Goal: Information Seeking & Learning: Learn about a topic

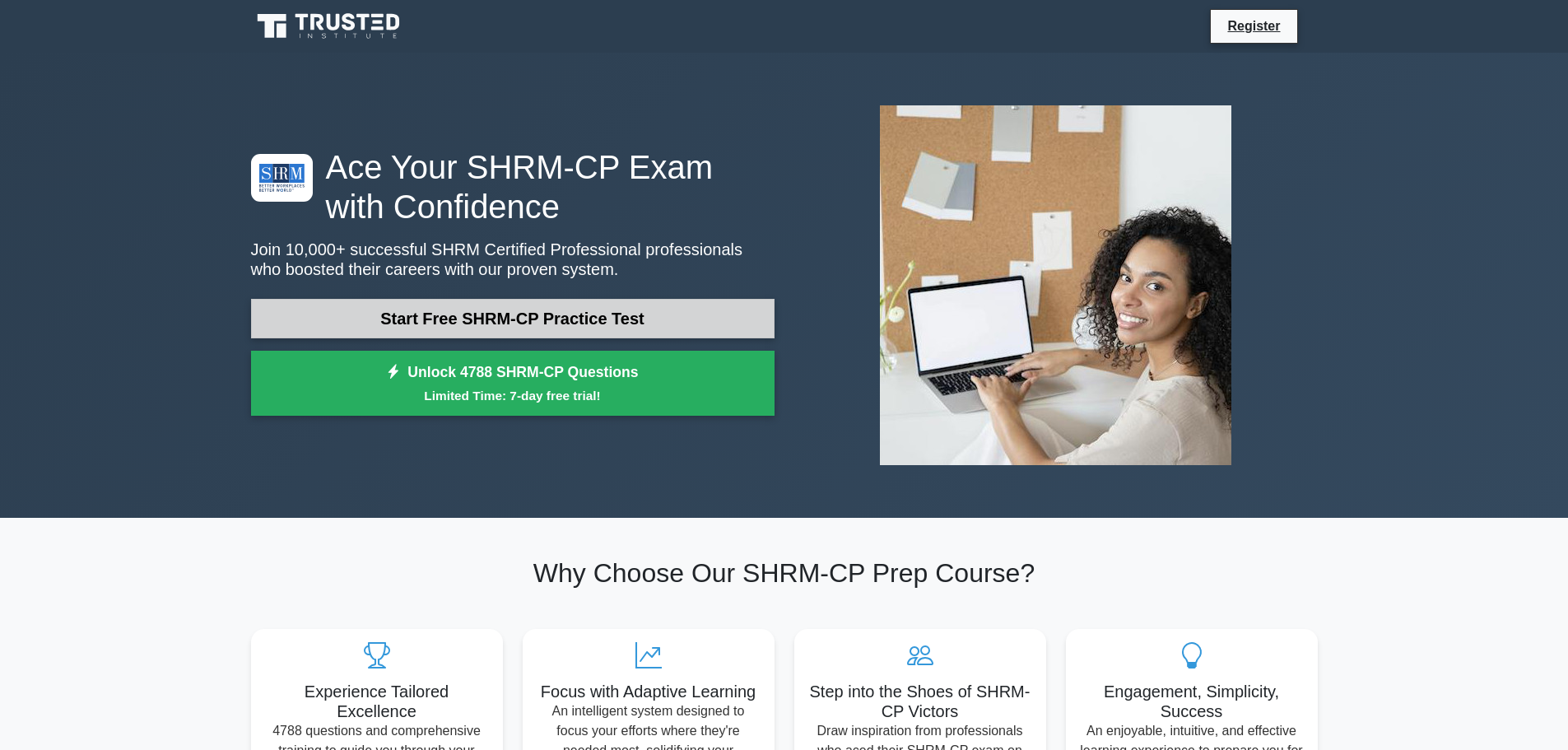
click at [618, 326] on link "Start Free SHRM-CP Practice Test" at bounding box center [513, 318] width 524 height 39
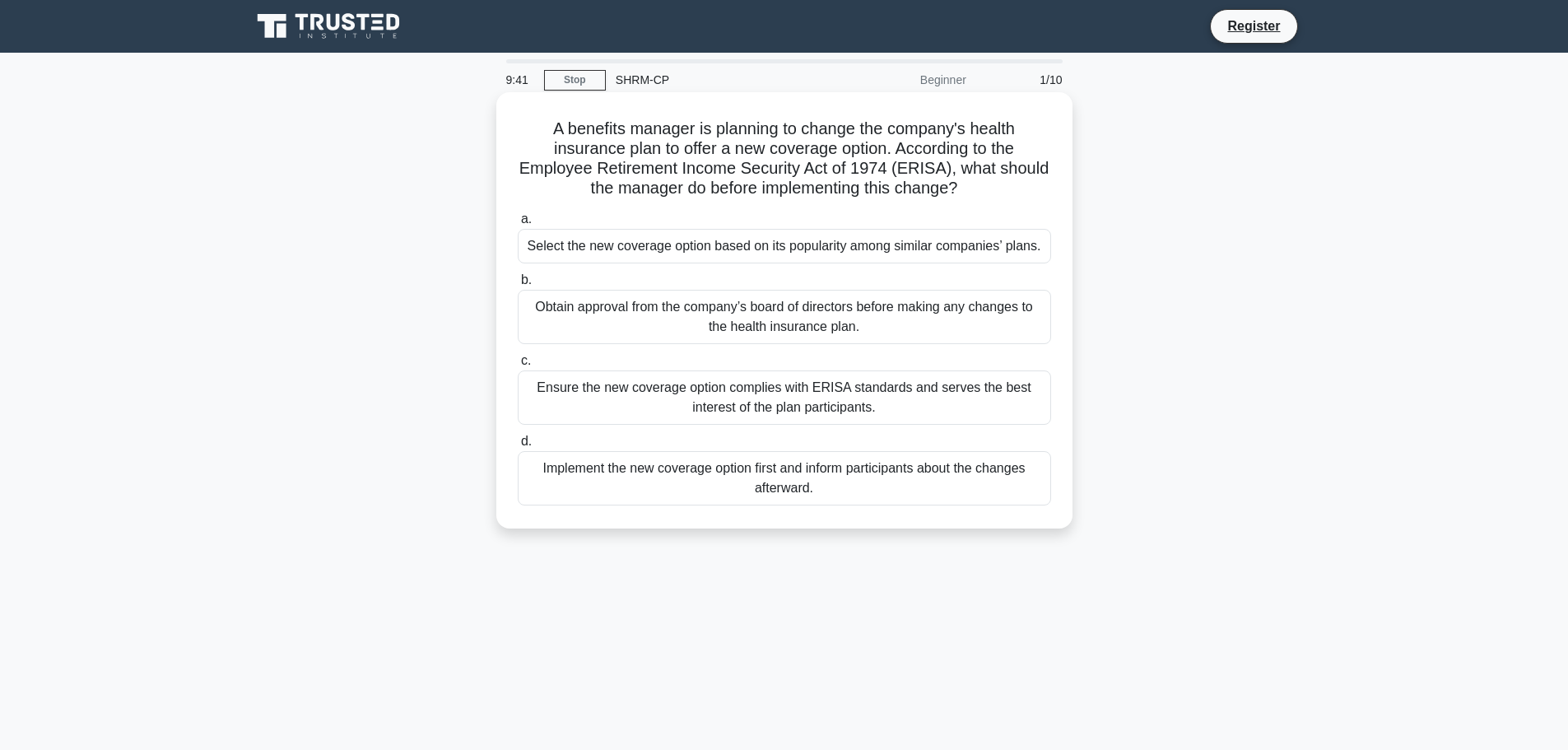
click at [607, 403] on div "Ensure the new coverage option complies with ERISA standards and serves the bes…" at bounding box center [784, 398] width 533 height 54
click at [517, 367] on input "c. Ensure the new coverage option complies with ERISA standards and serves the …" at bounding box center [517, 361] width 0 height 10
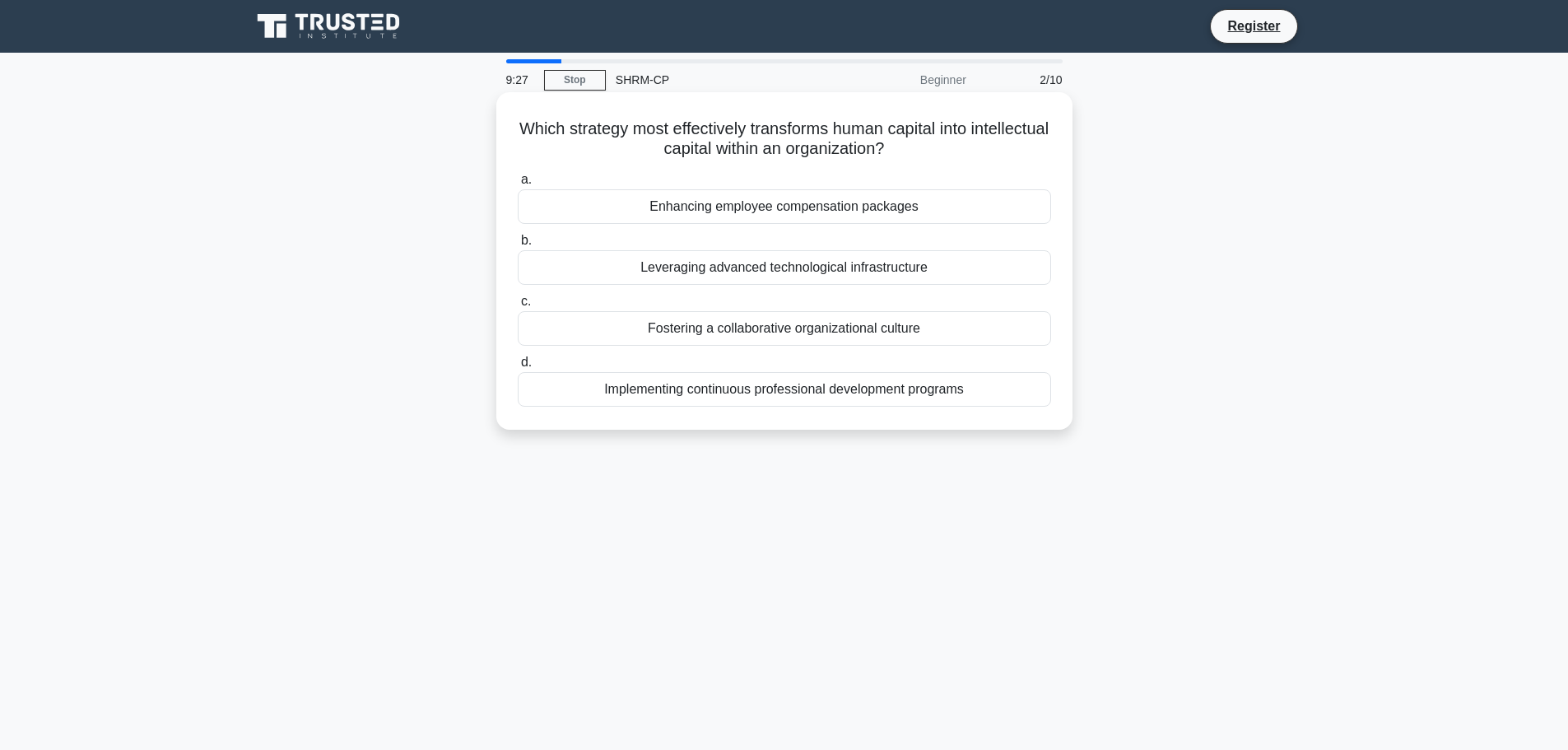
click at [710, 391] on div "Implementing continuous professional development programs" at bounding box center [784, 389] width 533 height 35
click at [517, 368] on input "d. Implementing continuous professional development programs" at bounding box center [517, 362] width 0 height 10
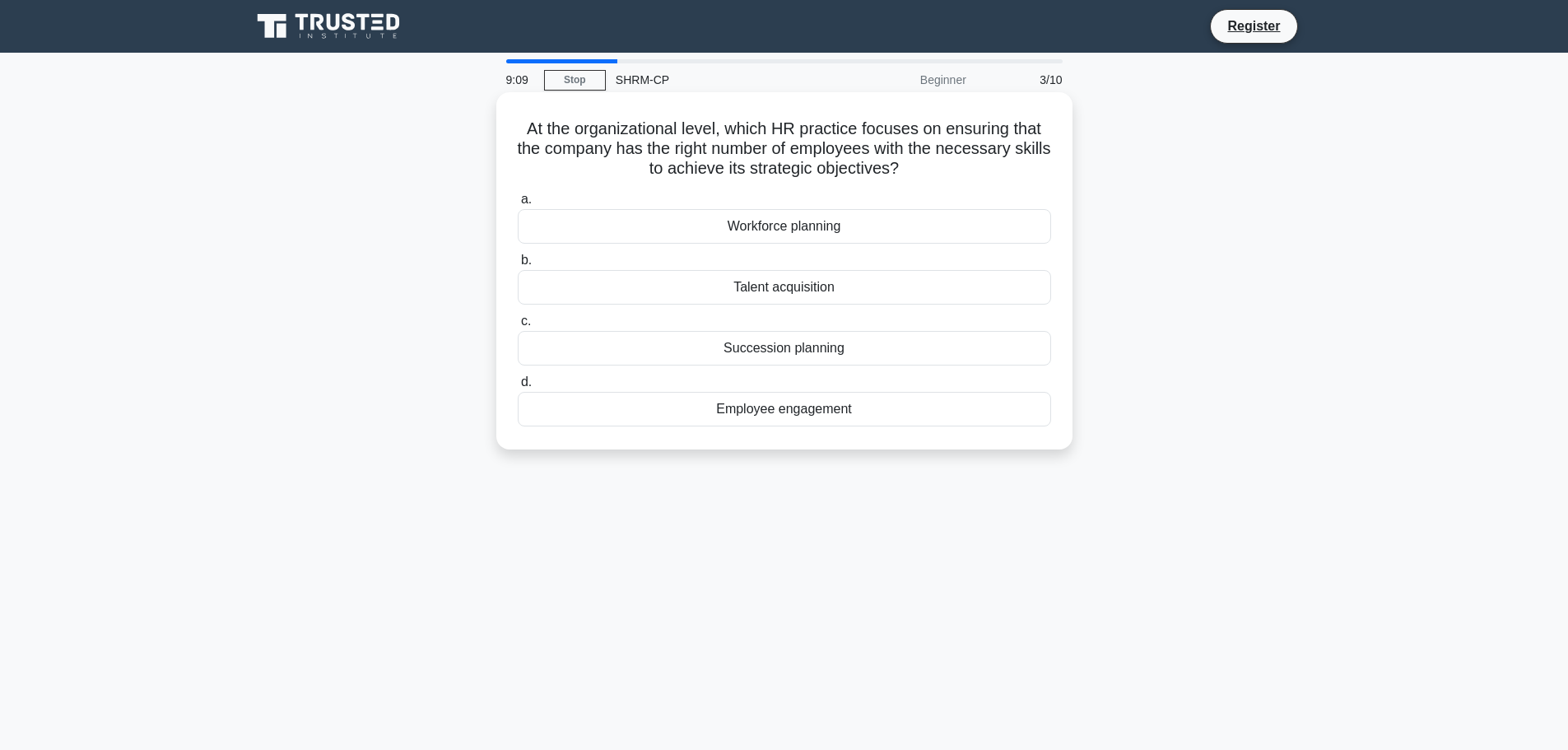
click at [744, 288] on div "Talent acquisition" at bounding box center [784, 287] width 533 height 35
click at [517, 266] on input "b. Talent acquisition" at bounding box center [517, 260] width 0 height 10
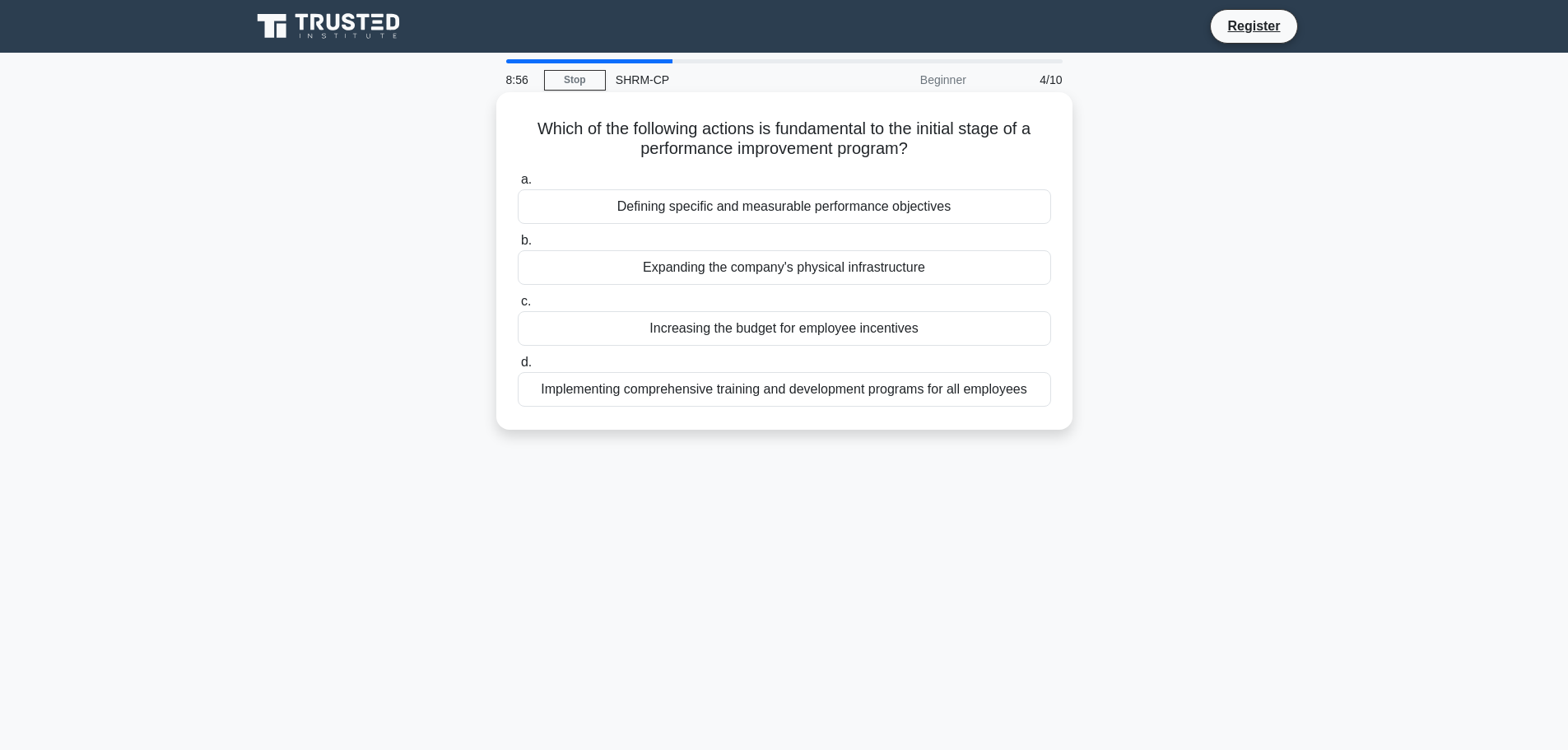
click at [600, 202] on div "Defining specific and measurable performance objectives" at bounding box center [784, 207] width 533 height 35
click at [517, 185] on input "a. Defining specific and measurable performance objectives" at bounding box center [517, 180] width 0 height 10
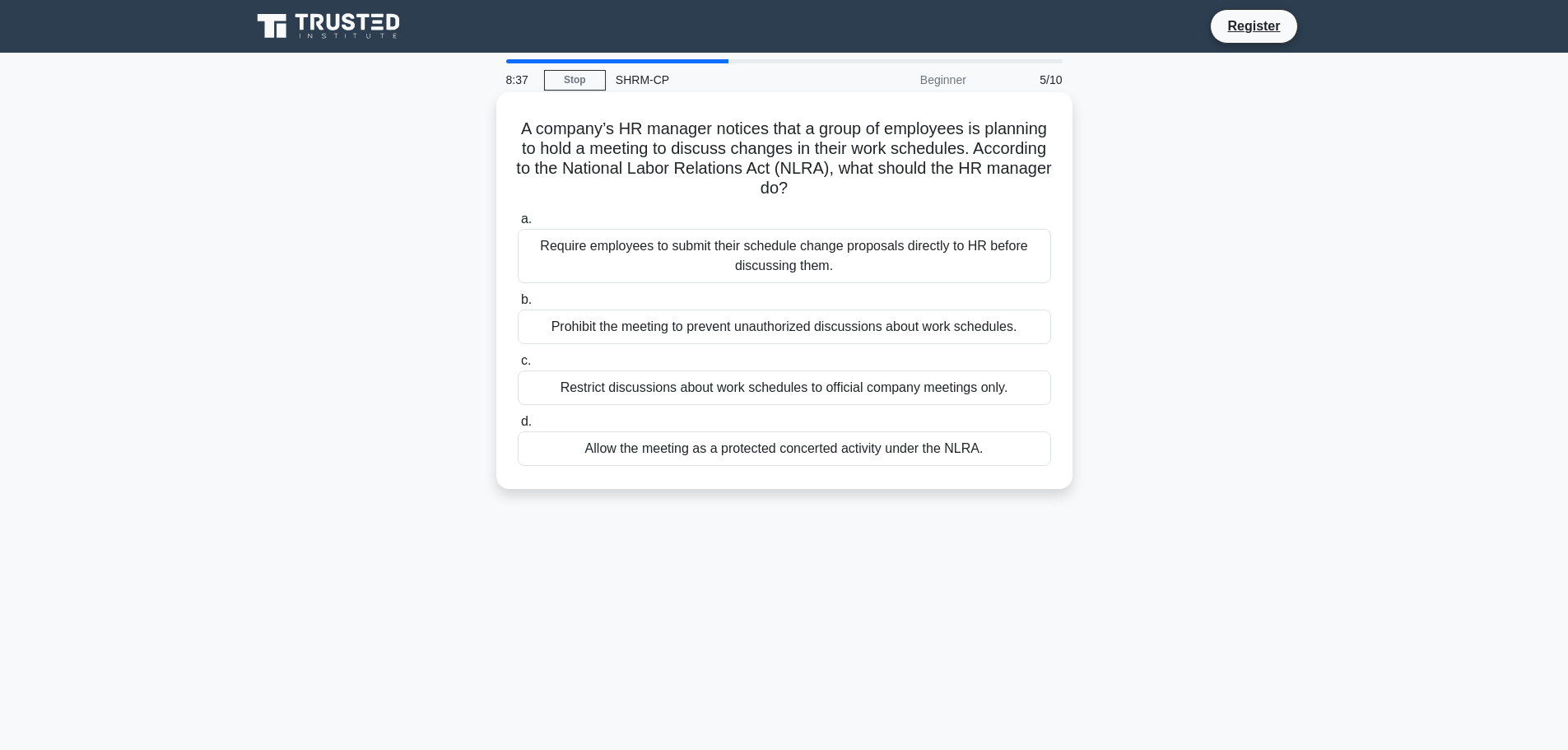
click at [598, 448] on div "Allow the meeting as a protected concerted activity under the NLRA." at bounding box center [784, 449] width 533 height 35
click at [517, 428] on input "d. Allow the meeting as a protected concerted activity under the NLRA." at bounding box center [517, 422] width 0 height 10
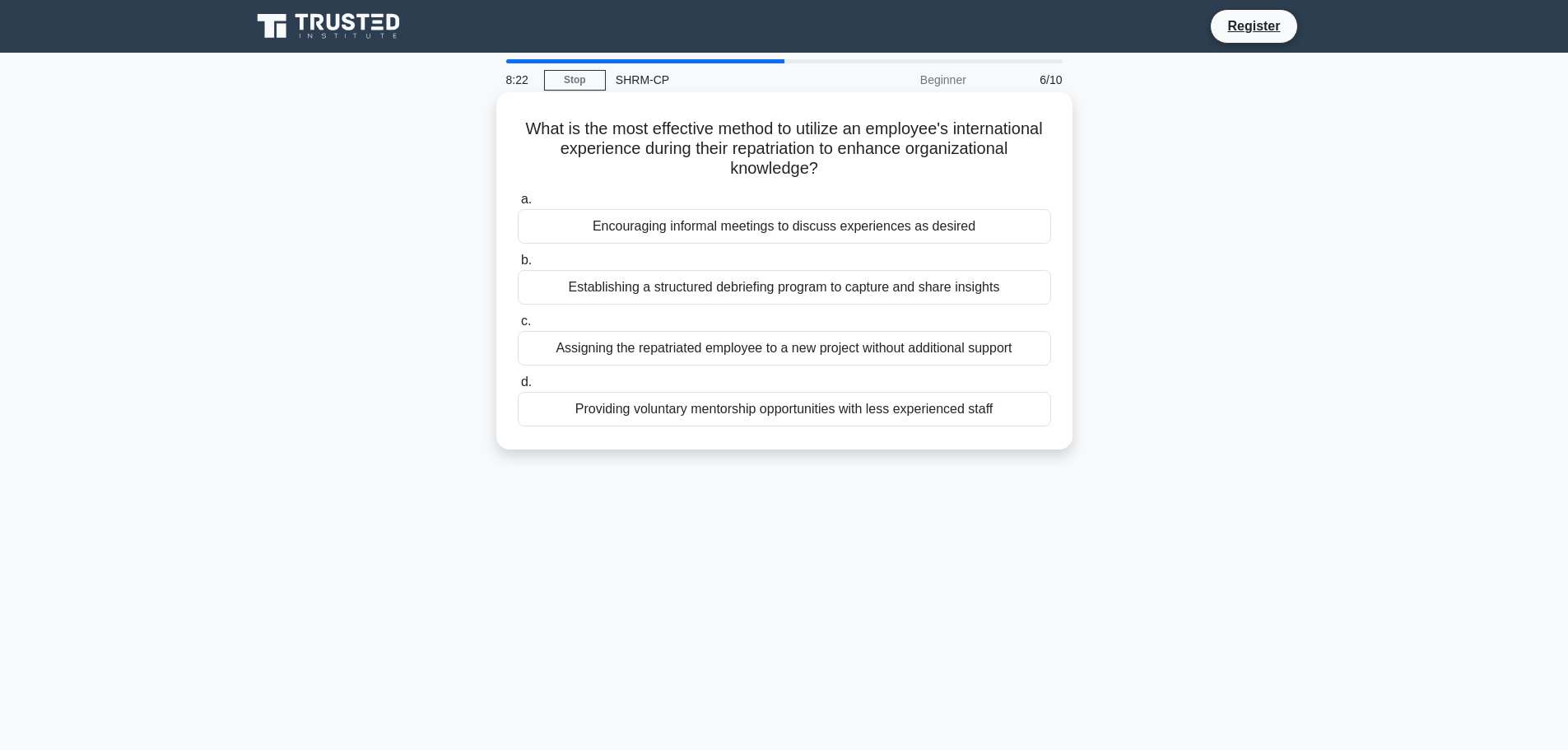
click at [620, 286] on div "Establishing a structured debriefing program to capture and share insights" at bounding box center [784, 287] width 533 height 35
click at [517, 266] on input "b. Establishing a structured debriefing program to capture and share insights" at bounding box center [517, 260] width 0 height 10
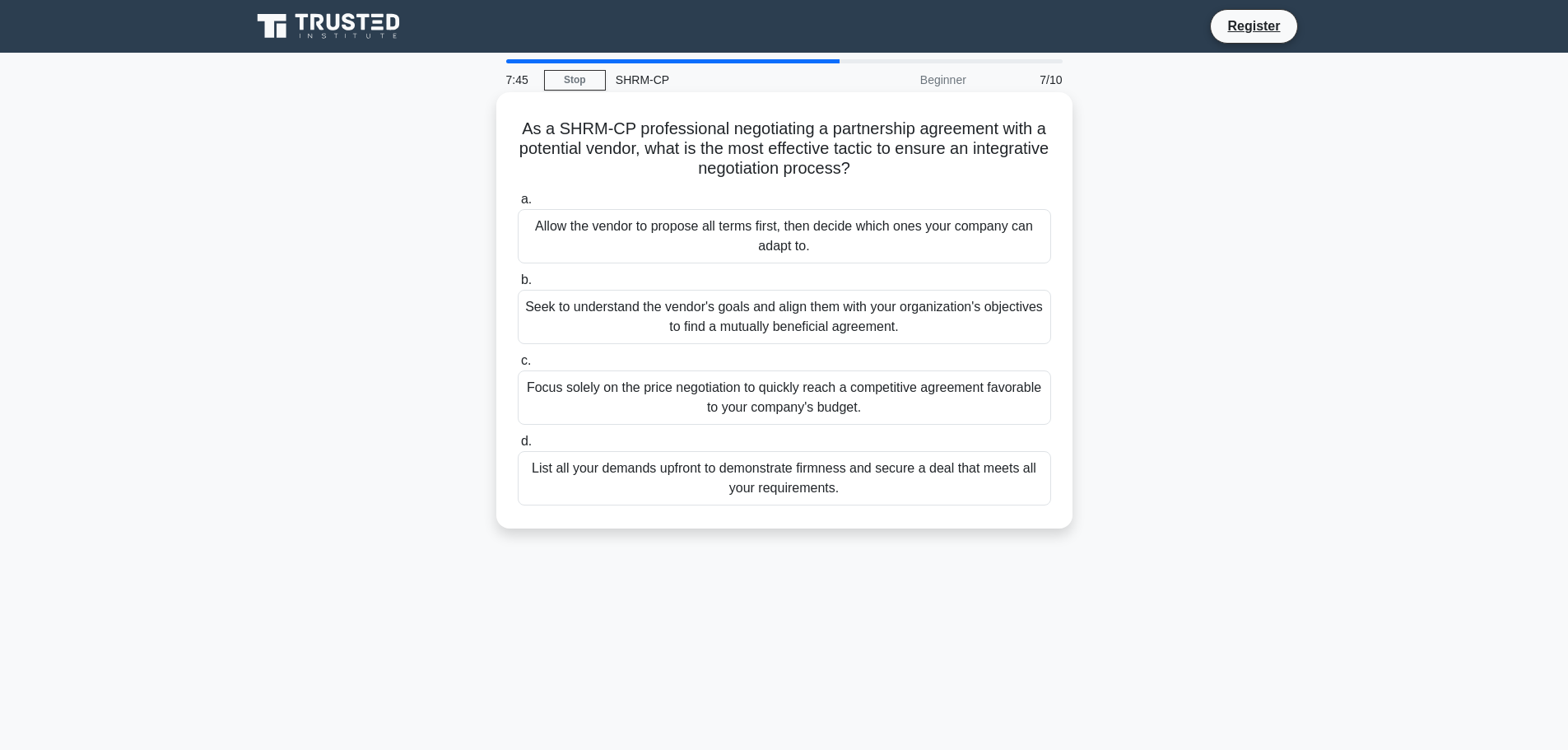
click at [682, 240] on div "Allow the vendor to propose all terms first, then decide which ones your compan…" at bounding box center [784, 237] width 533 height 54
click at [517, 205] on input "a. Allow the vendor to propose all terms first, then decide which ones your com…" at bounding box center [517, 200] width 0 height 10
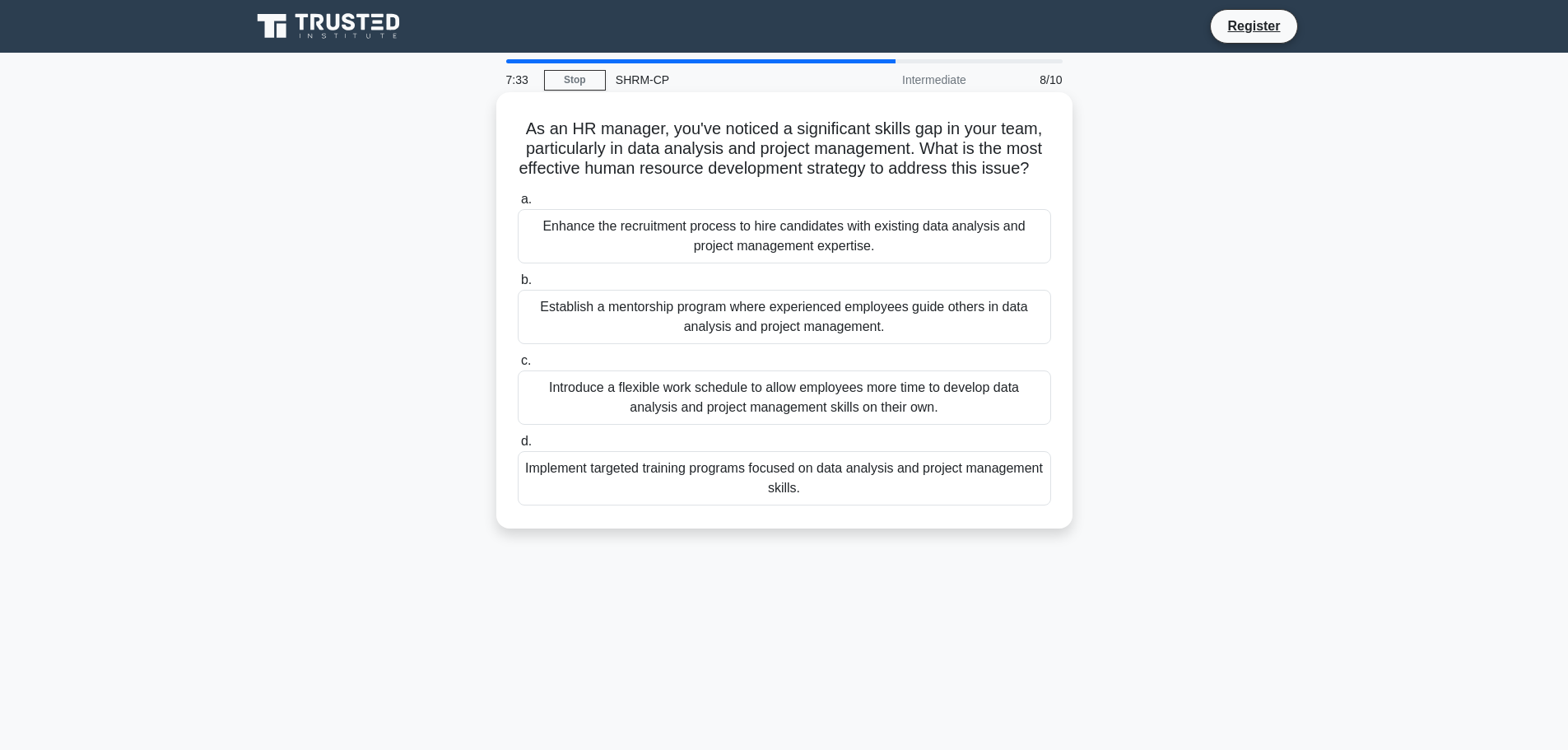
click at [671, 505] on div "Implement targeted training programs focused on data analysis and project manag…" at bounding box center [784, 478] width 533 height 54
click at [517, 447] on input "d. Implement targeted training programs focused on data analysis and project ma…" at bounding box center [517, 442] width 0 height 10
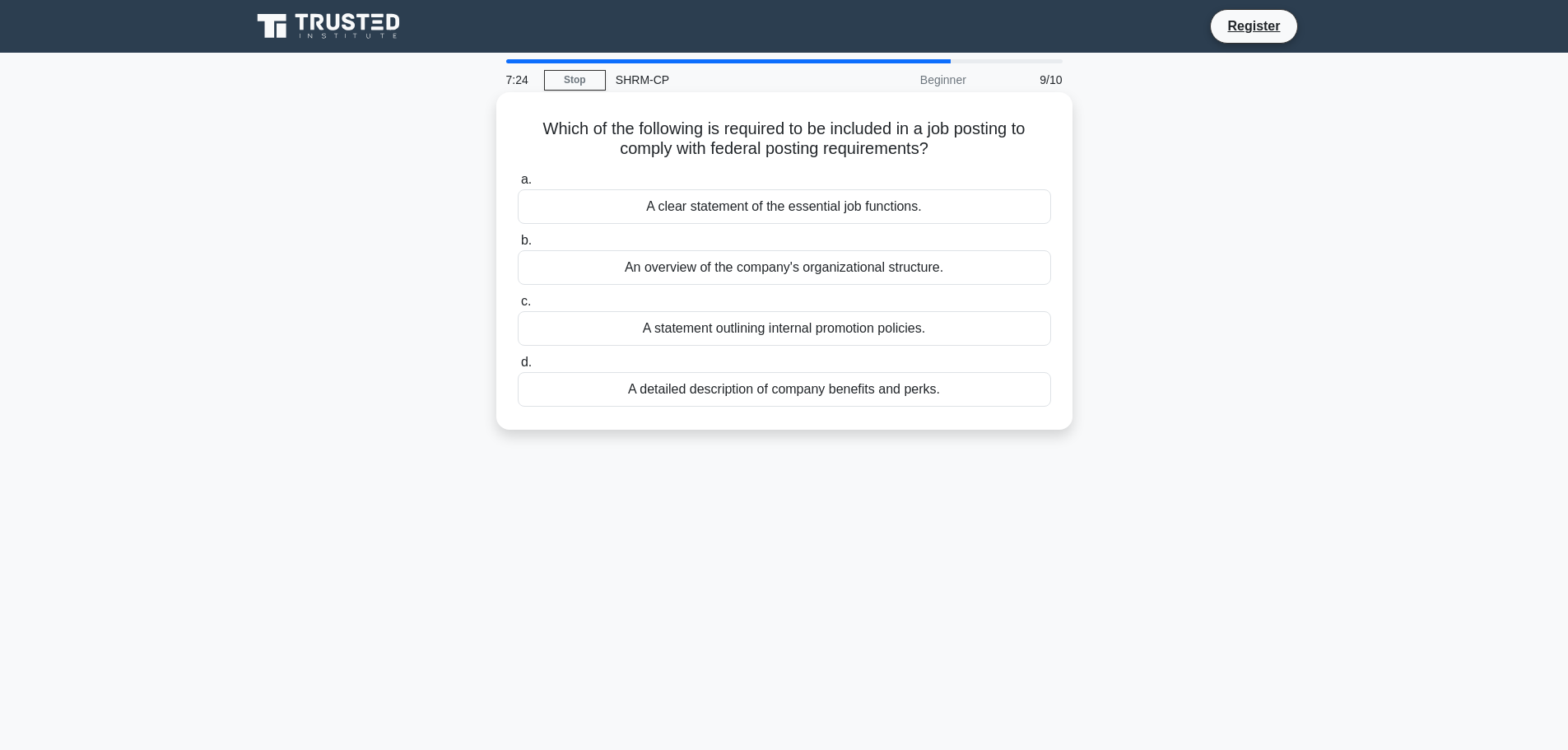
click at [631, 210] on div "A clear statement of the essential job functions." at bounding box center [784, 207] width 533 height 35
click at [517, 185] on input "a. A clear statement of the essential job functions." at bounding box center [517, 180] width 0 height 10
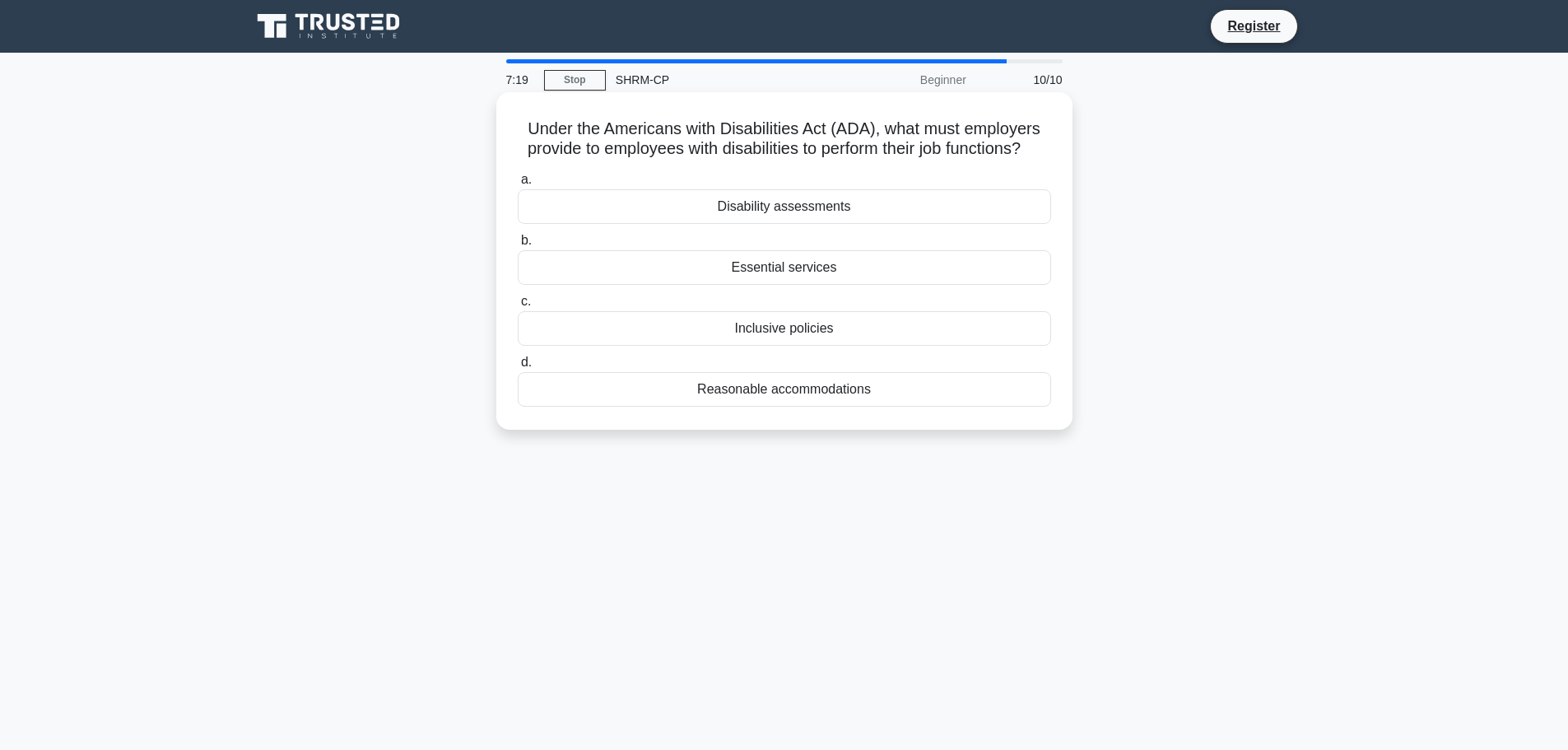
click at [658, 407] on div "Reasonable accommodations" at bounding box center [784, 389] width 533 height 35
click at [517, 368] on input "d. Reasonable accommodations" at bounding box center [517, 362] width 0 height 10
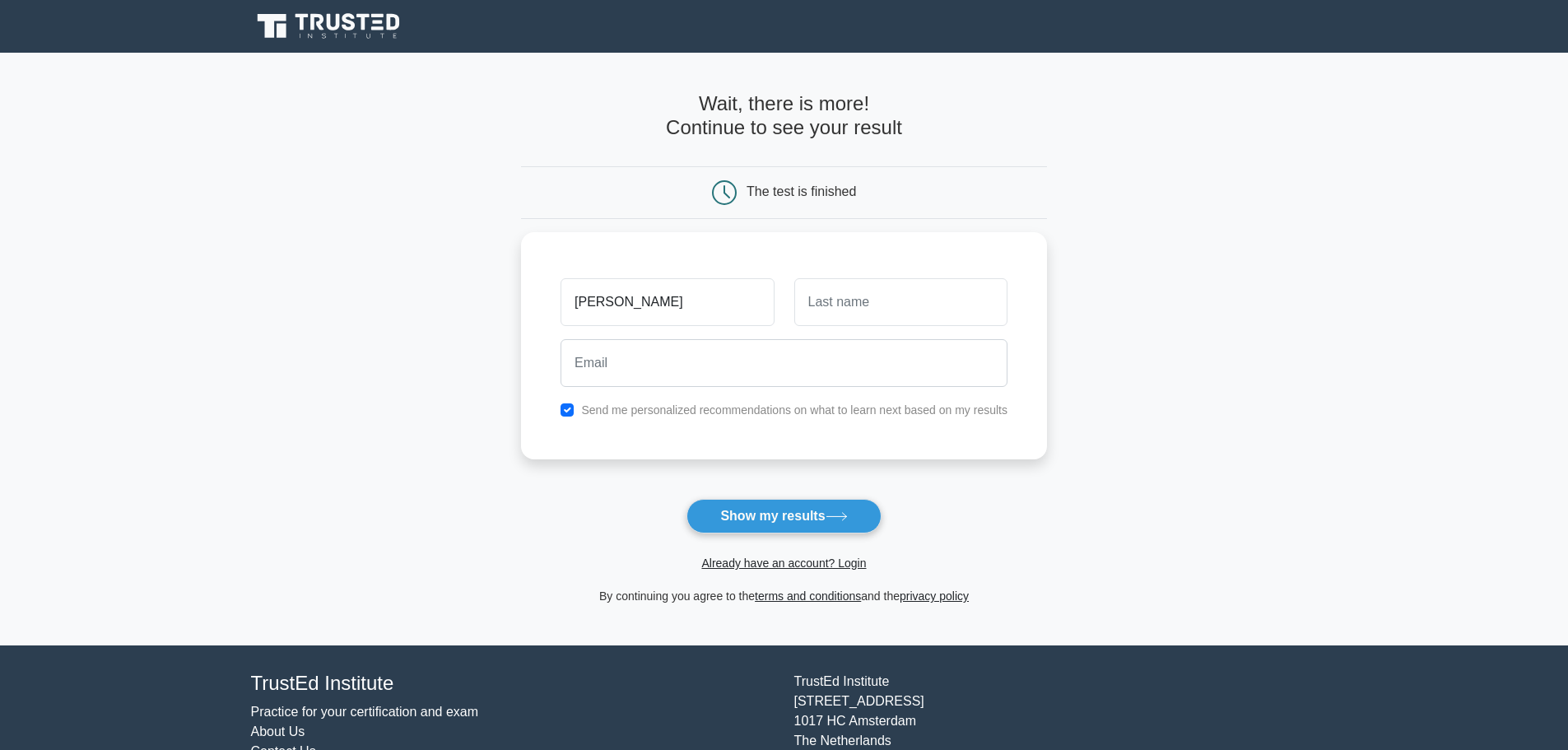
type input "Raphael"
type input "Flores"
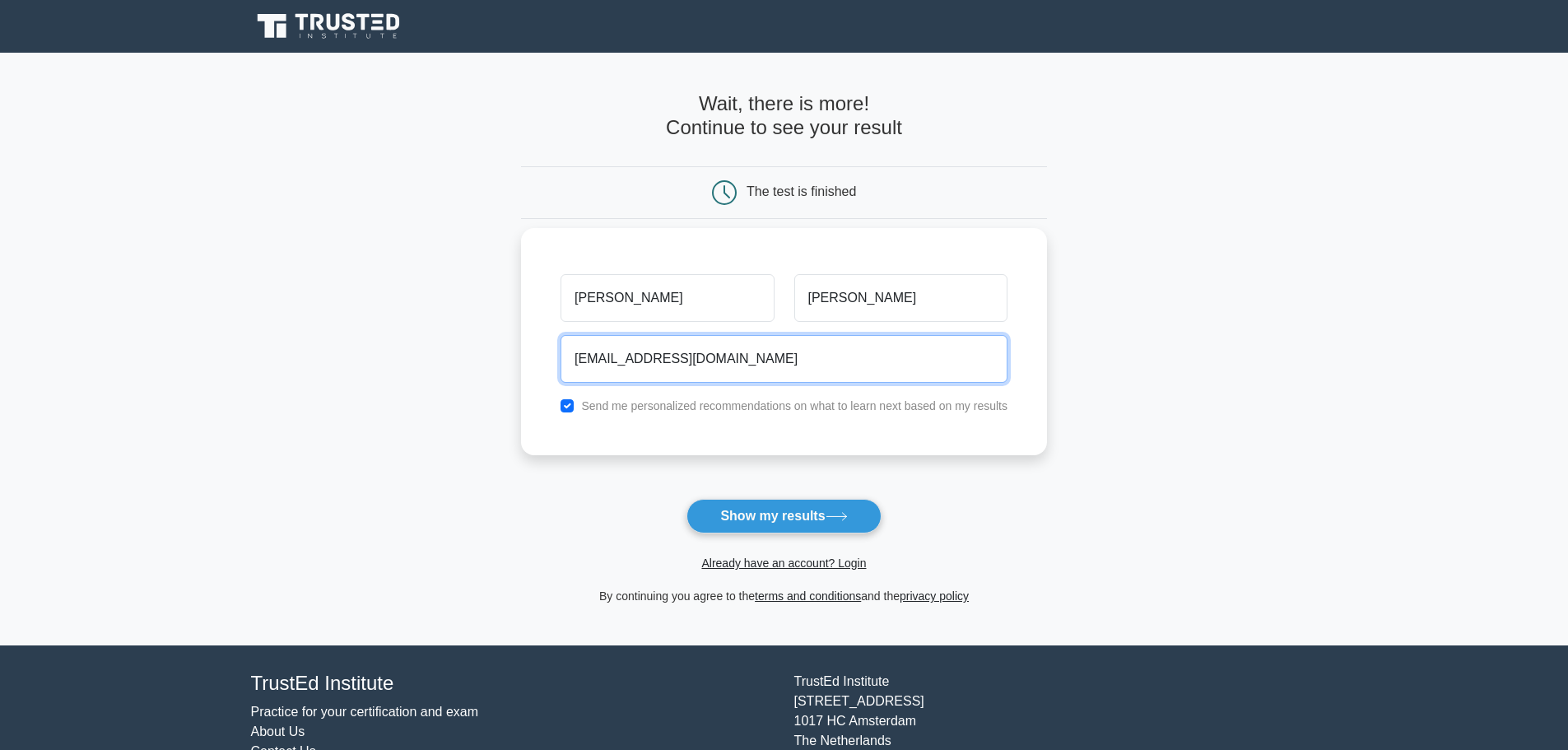
type input "crflores.mail@gmail.com"
click at [565, 405] on input "checkbox" at bounding box center [566, 406] width 13 height 13
checkbox input "false"
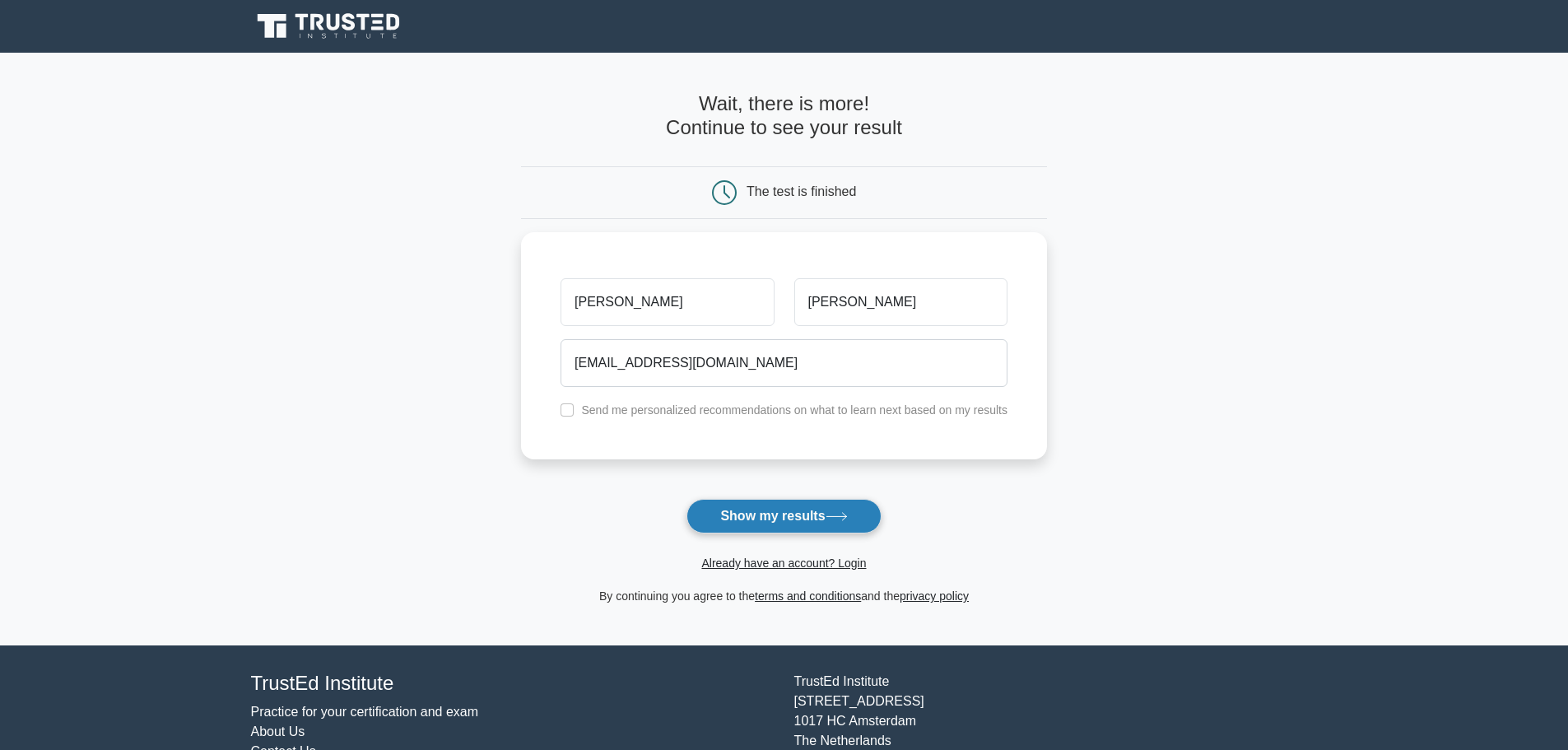
click at [750, 520] on button "Show my results" at bounding box center [784, 517] width 195 height 35
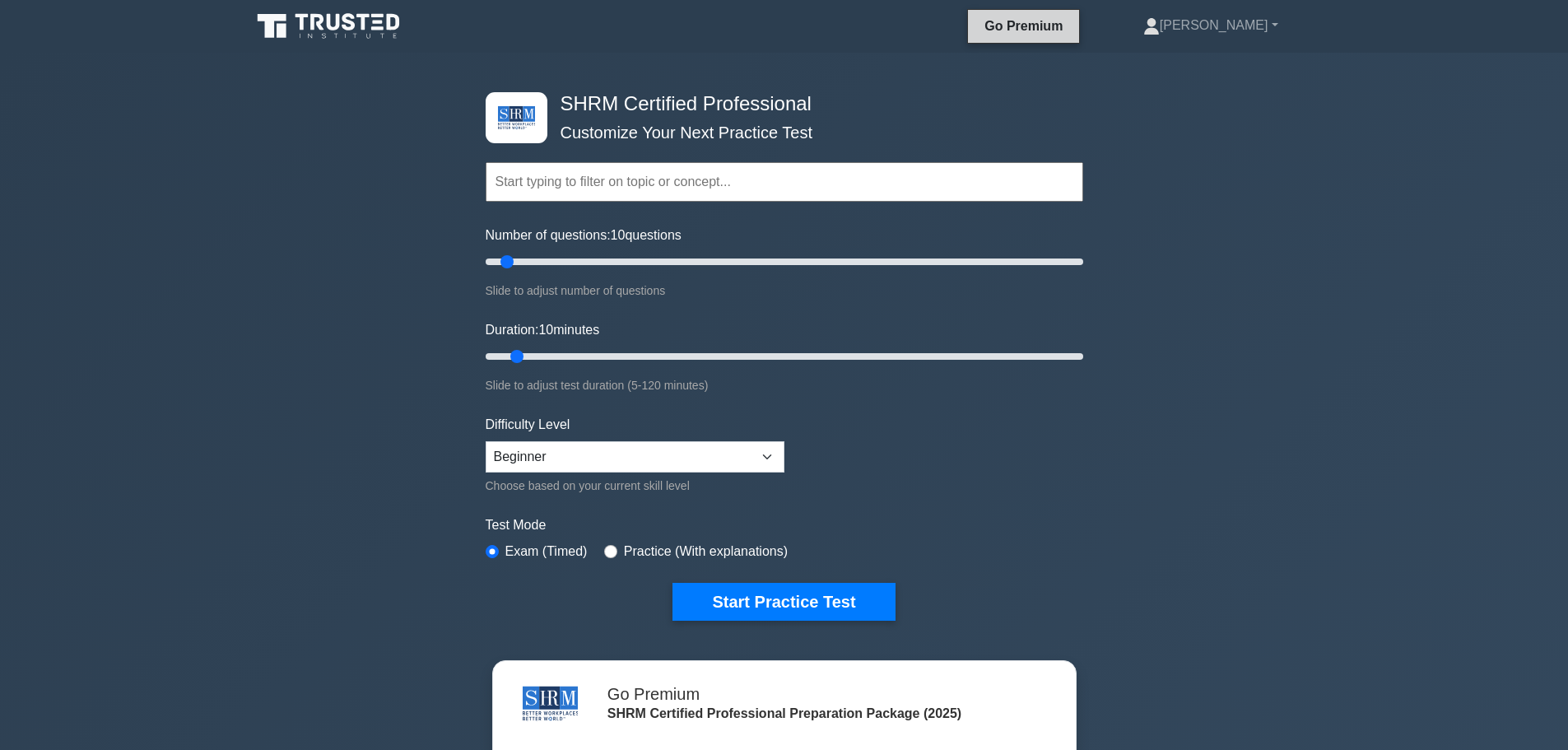
click at [1072, 25] on link "Go Premium" at bounding box center [1024, 26] width 98 height 21
click at [1248, 209] on div "SHRM Certified Professional Customize Your Next Practice Test Topics Change Man…" at bounding box center [784, 547] width 1568 height 989
click at [1060, 30] on link "Go Premium" at bounding box center [1024, 26] width 98 height 21
